Goal: Contribute content: Add original content to the website for others to see

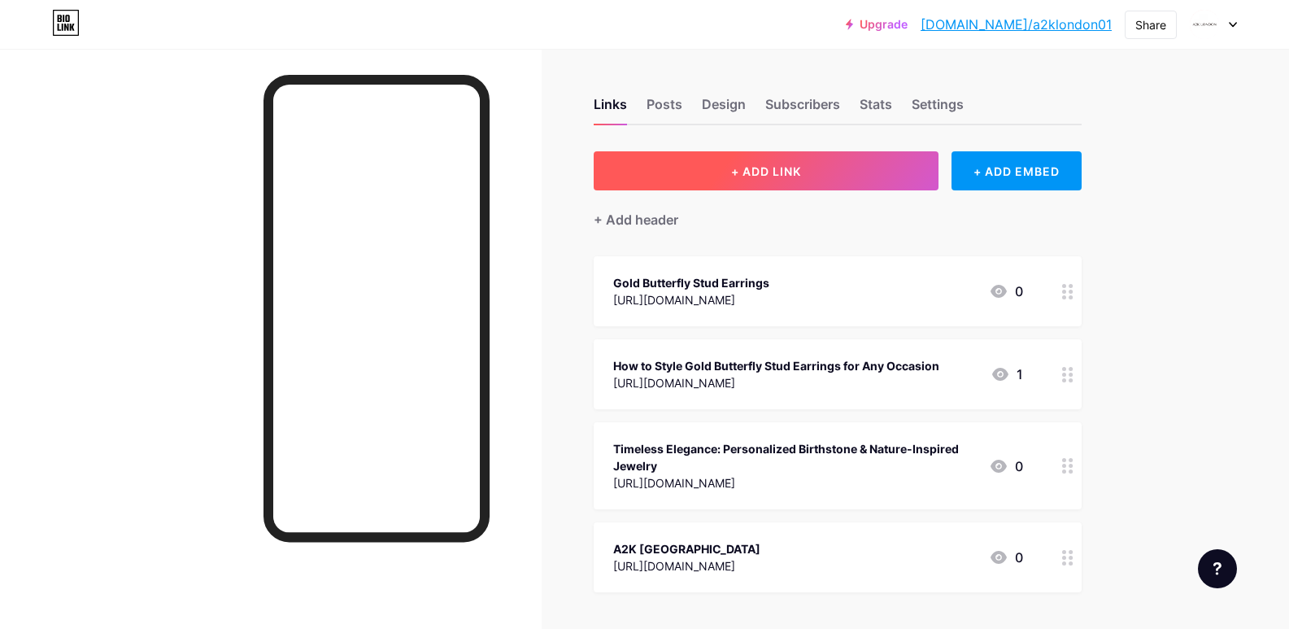
click at [801, 176] on span "+ ADD LINK" at bounding box center [766, 171] width 70 height 14
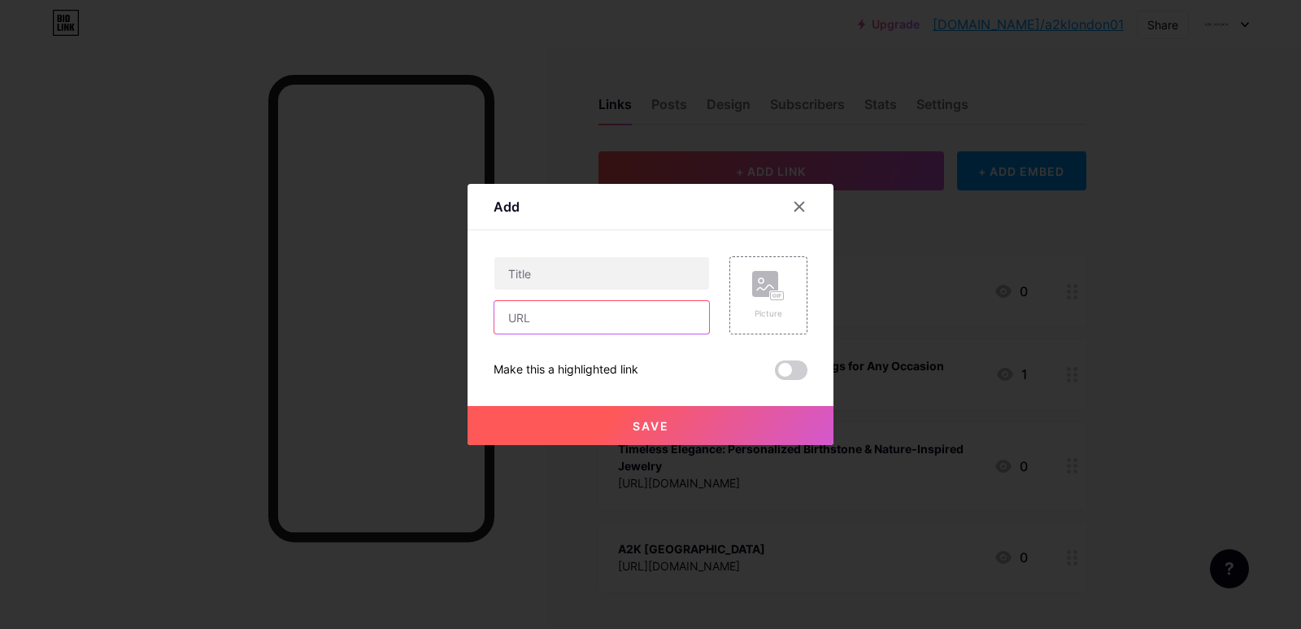
click at [571, 333] on input "text" at bounding box center [601, 317] width 215 height 33
paste input "[URL][DOMAIN_NAME]"
type input "[URL][DOMAIN_NAME]"
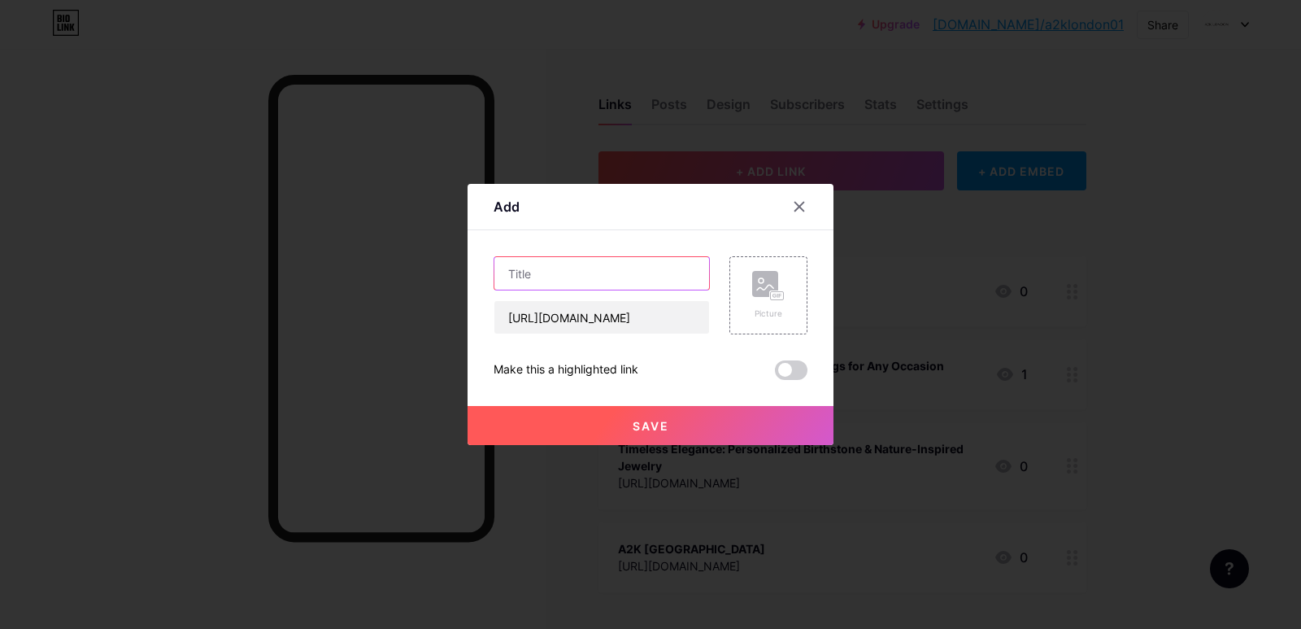
click at [575, 260] on input "text" at bounding box center [601, 273] width 215 height 33
paste input "Moissanite Diamond Earrings: The Modern Sparkle for Every Occasion"
type input "Moissanite Diamond Earrings: The Modern Sparkle for Every Occasion"
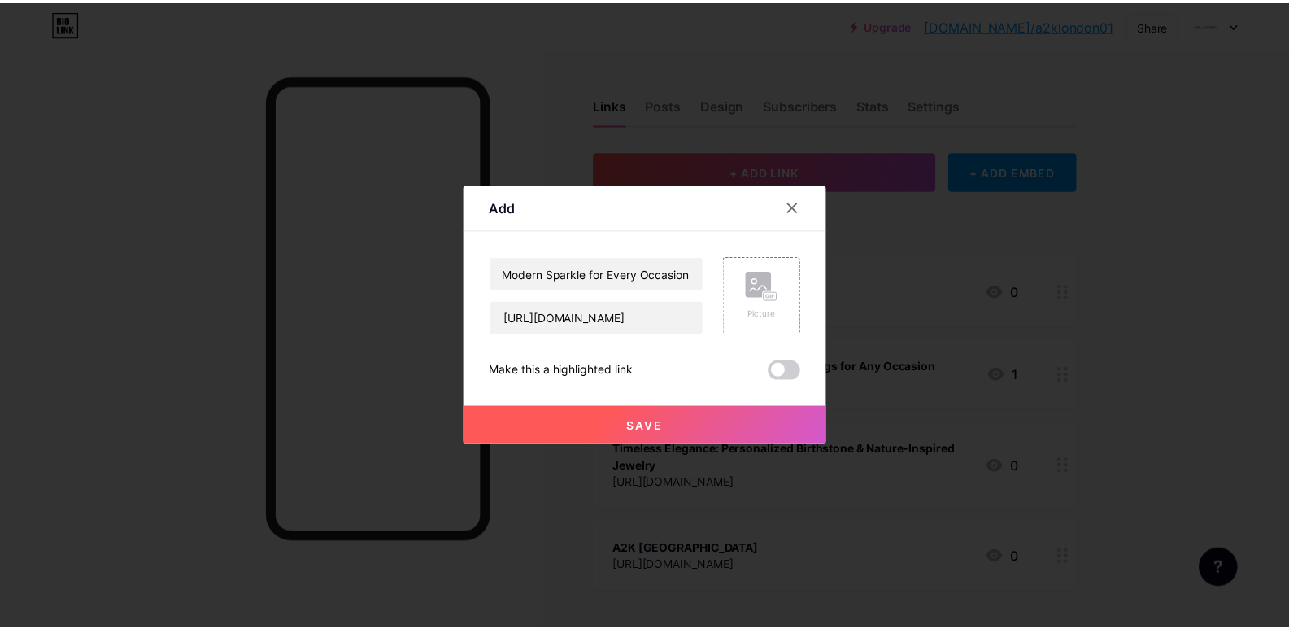
scroll to position [0, 0]
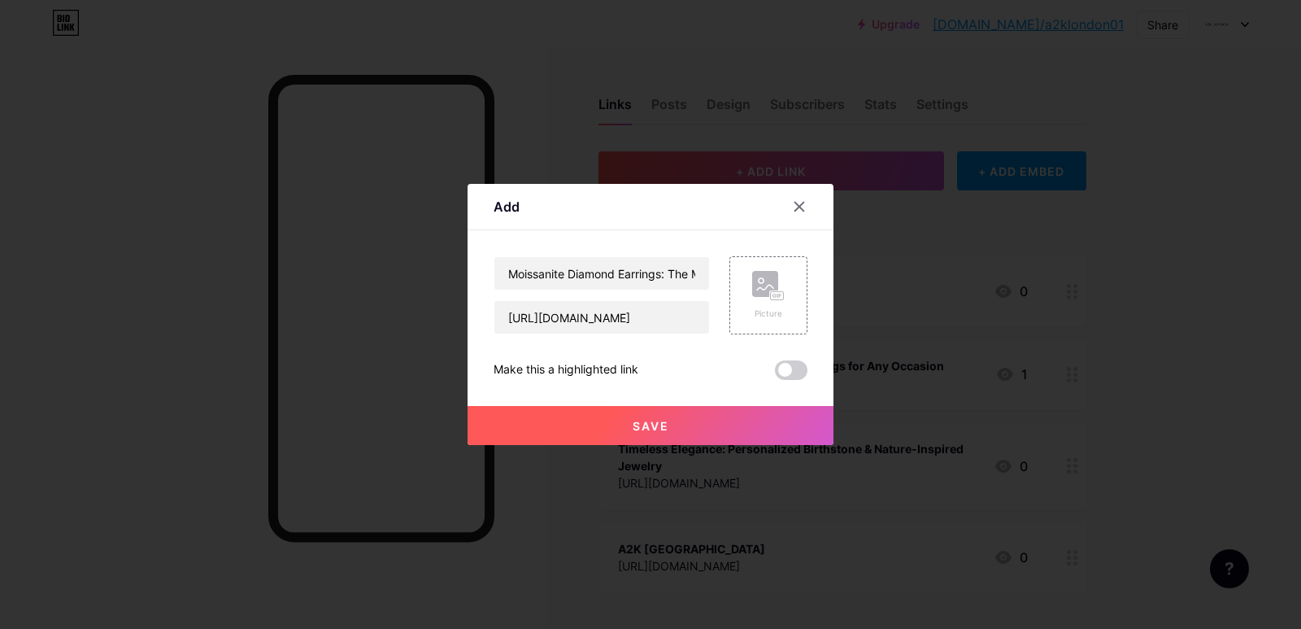
click at [788, 369] on span at bounding box center [791, 370] width 33 height 20
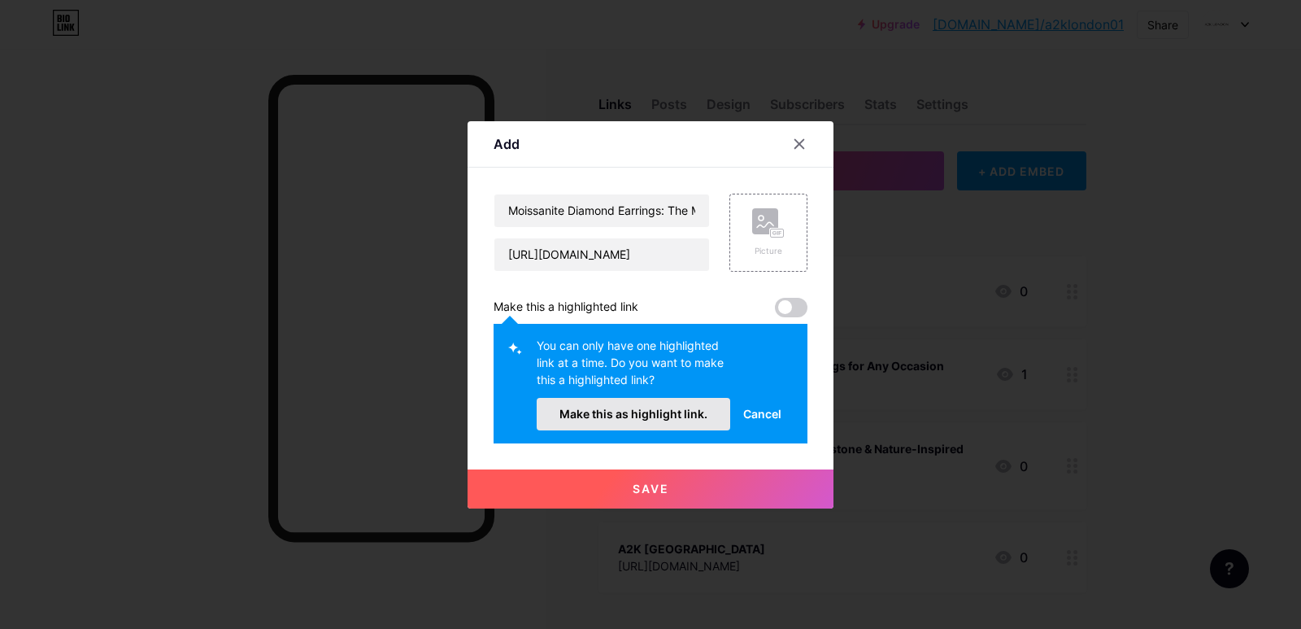
click at [659, 423] on button "Make this as highlight link." at bounding box center [634, 414] width 194 height 33
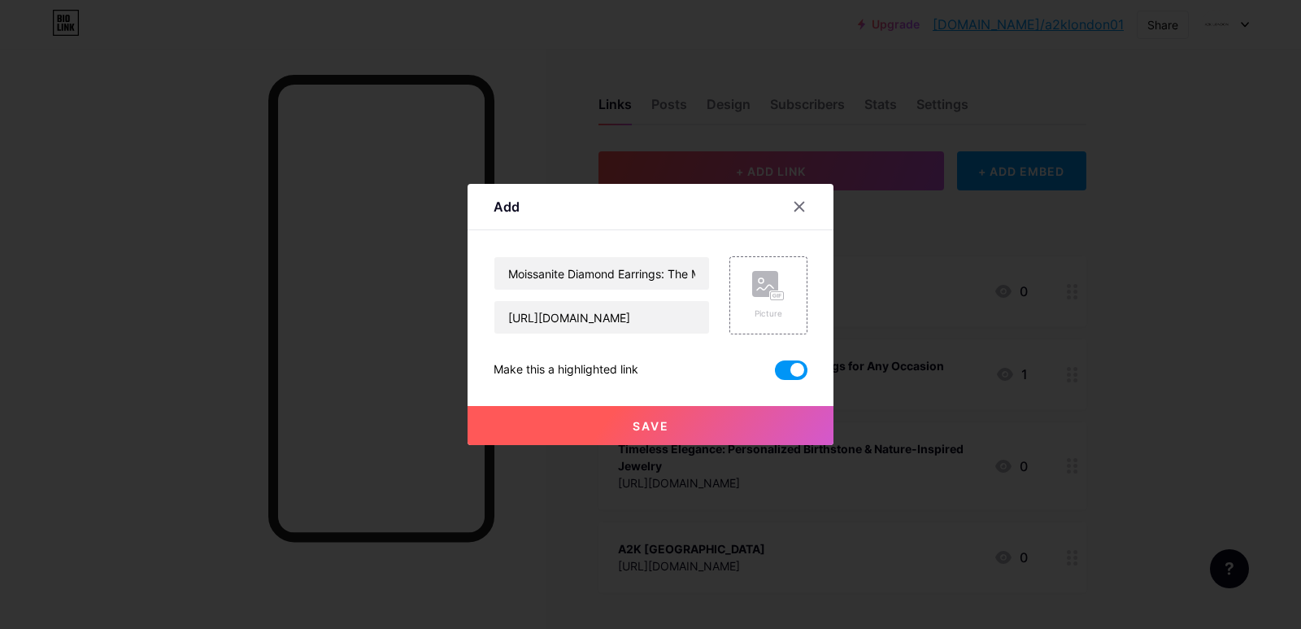
click at [659, 439] on button "Save" at bounding box center [651, 425] width 366 height 39
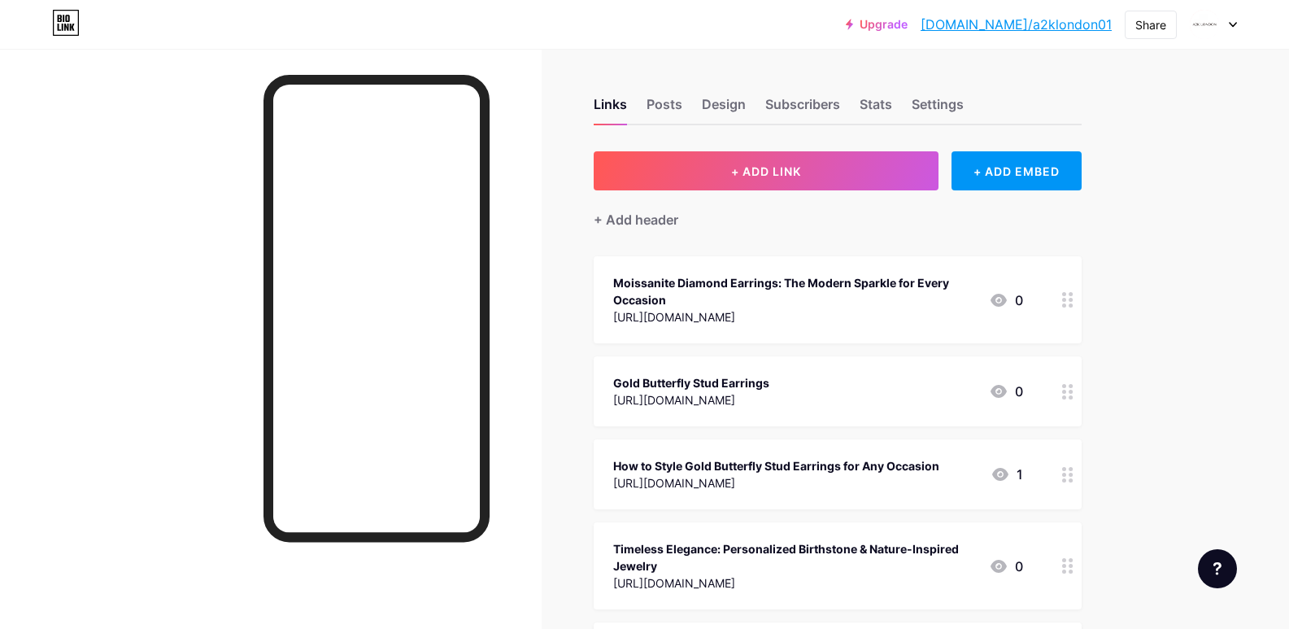
click at [1060, 28] on link "[DOMAIN_NAME]/a2klondon01" at bounding box center [1015, 25] width 191 height 20
